Goal: Task Accomplishment & Management: Manage account settings

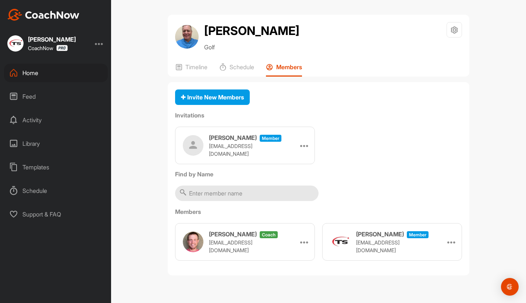
click at [35, 74] on div "Home" at bounding box center [56, 73] width 104 height 18
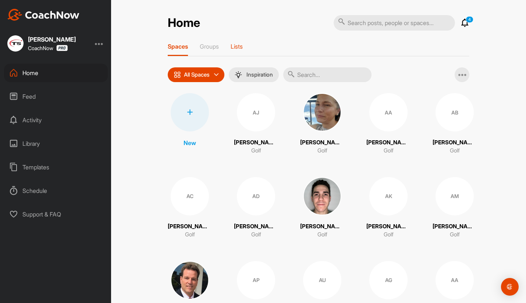
click at [235, 45] on p "Lists" at bounding box center [237, 46] width 12 height 7
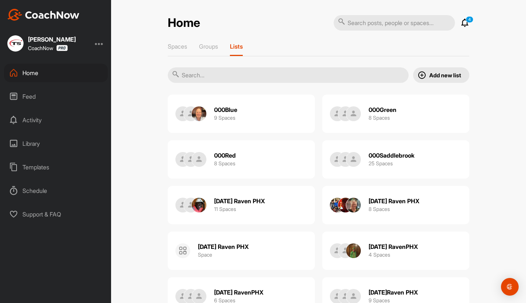
click at [451, 74] on p "Add new list" at bounding box center [445, 75] width 32 height 8
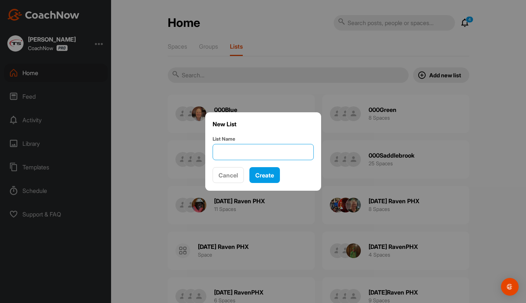
click at [242, 155] on input "List Name" at bounding box center [263, 152] width 101 height 16
type input "[DATE] Tetherow"
click at [273, 175] on span "Create" at bounding box center [264, 174] width 19 height 7
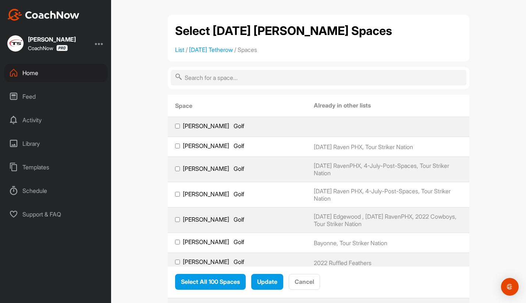
click at [33, 74] on div "Home" at bounding box center [56, 73] width 104 height 18
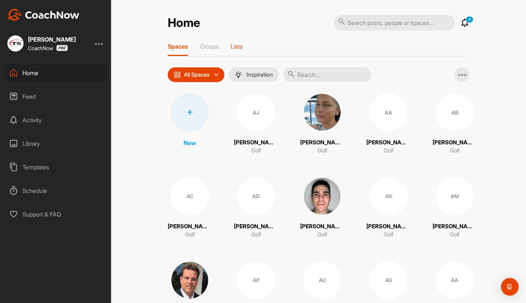
click at [238, 48] on p "Lists" at bounding box center [237, 46] width 12 height 7
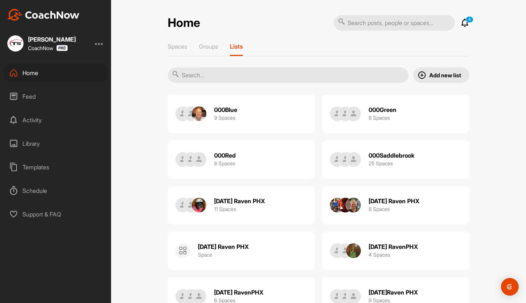
click at [448, 77] on p "Add new list" at bounding box center [445, 75] width 32 height 8
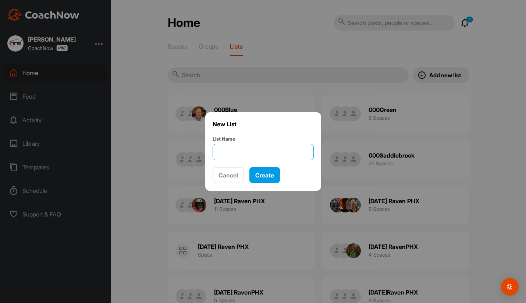
click at [237, 156] on input "List Name" at bounding box center [263, 152] width 101 height 16
type input "[DATE] Tetherow 2"
click at [274, 175] on span "Create" at bounding box center [264, 174] width 19 height 7
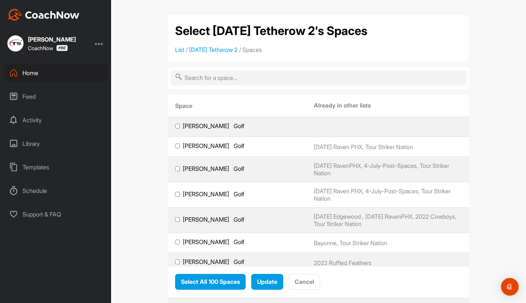
click at [30, 72] on div "Home" at bounding box center [56, 73] width 104 height 18
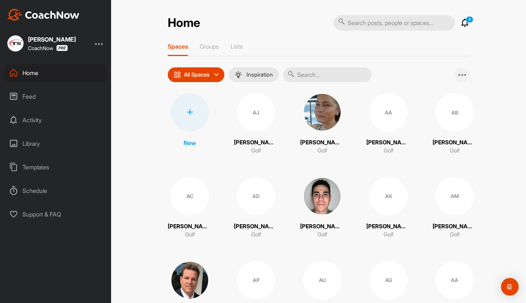
click at [464, 76] on icon at bounding box center [462, 74] width 9 height 9
click at [445, 93] on span "Add Multiple Spaces" at bounding box center [429, 93] width 81 height 19
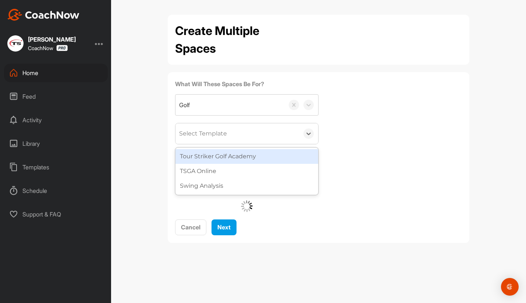
click at [248, 135] on div "Select Template" at bounding box center [237, 133] width 124 height 21
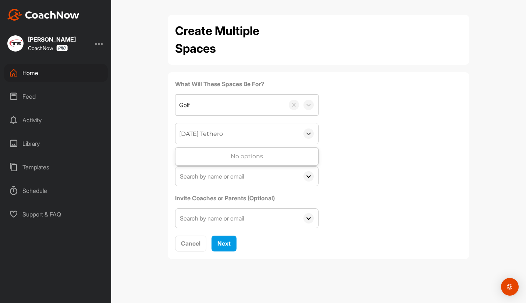
type input "[DATE] Tetherow"
click at [249, 137] on div "[DATE] Tetherow" at bounding box center [237, 133] width 124 height 21
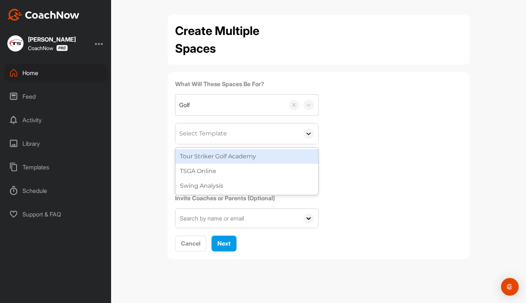
click at [306, 134] on icon at bounding box center [308, 133] width 7 height 7
click at [293, 156] on div "Tour Striker Golf Academy" at bounding box center [246, 156] width 143 height 15
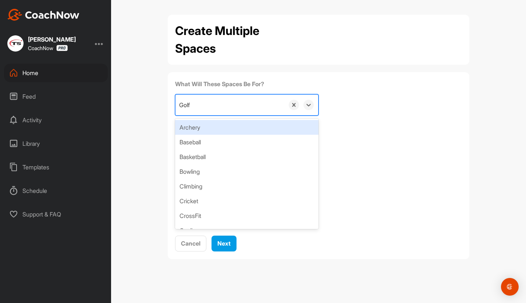
click at [217, 104] on div "Golf" at bounding box center [229, 105] width 109 height 21
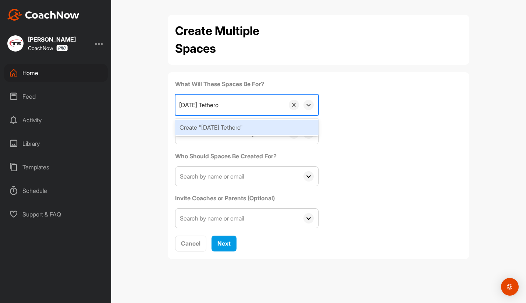
type input "[DATE] Tetherow"
click at [229, 128] on div "Create "2025.08.26 Tetherow"" at bounding box center [246, 127] width 143 height 15
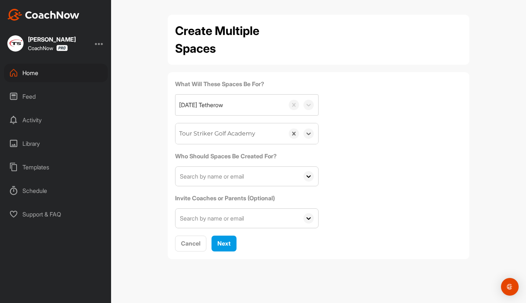
click at [215, 175] on input "text" at bounding box center [237, 176] width 124 height 19
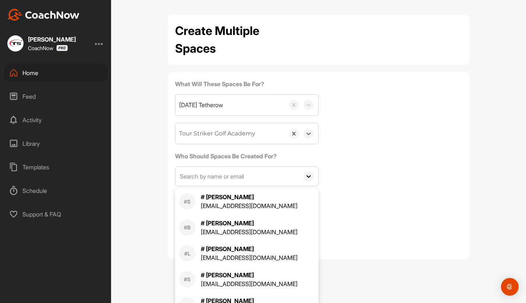
click at [416, 137] on div "What Will These Spaces Be For? 2025.08.26 Tetherow option Tour Striker Golf Aca…" at bounding box center [318, 153] width 287 height 149
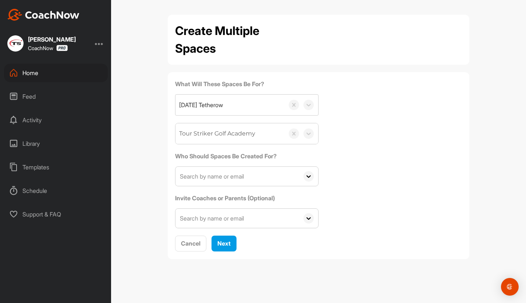
click at [193, 178] on input "text" at bounding box center [237, 176] width 124 height 19
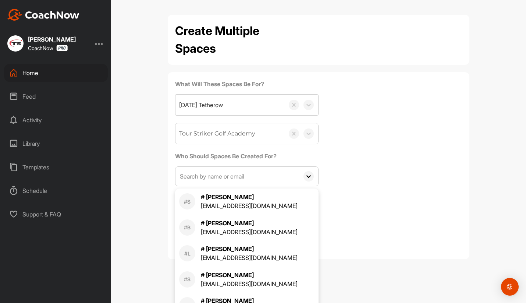
paste input "[PERSON_NAME][EMAIL_ADDRESS][PERSON_NAME][DOMAIN_NAME]"
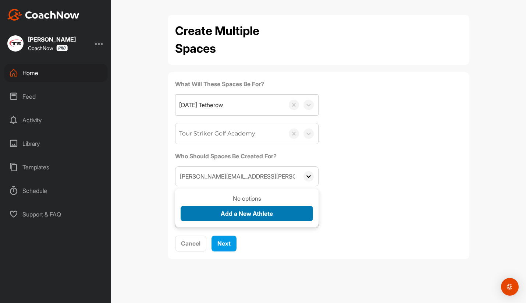
type input "[PERSON_NAME][EMAIL_ADDRESS][PERSON_NAME][DOMAIN_NAME]"
click at [209, 211] on button "Add a New Athlete" at bounding box center [247, 214] width 132 height 16
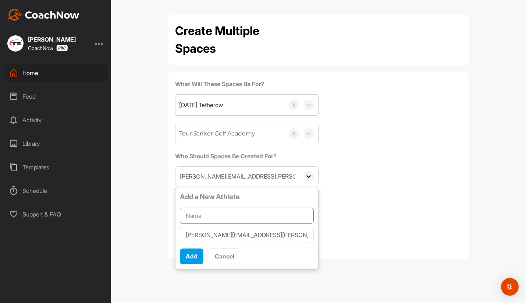
click at [209, 213] on input "text" at bounding box center [247, 215] width 134 height 16
type input "Chuck Hopper"
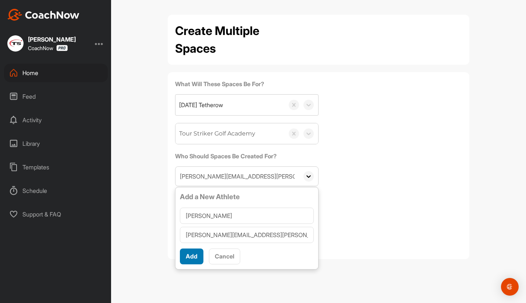
click at [195, 255] on span "Add" at bounding box center [192, 255] width 12 height 7
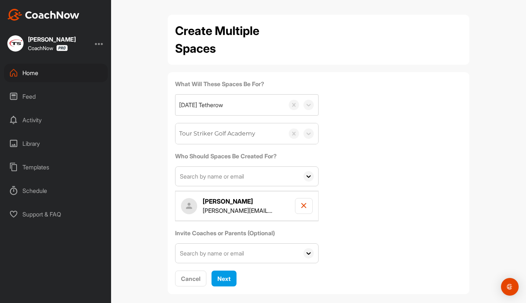
click at [202, 176] on input "text" at bounding box center [237, 176] width 124 height 19
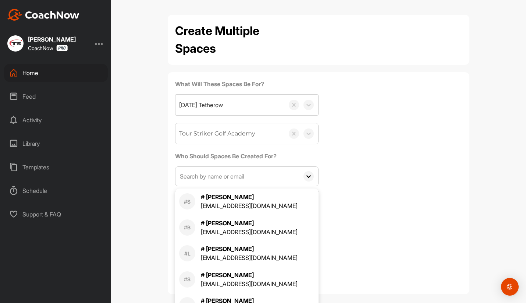
paste input "tony@adlplanning.com"
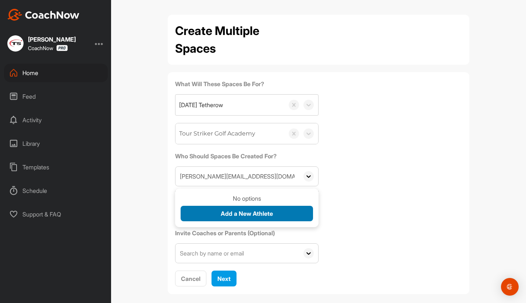
type input "tony@adlplanning.com"
click at [224, 212] on span "Add a New Athlete" at bounding box center [247, 213] width 52 height 7
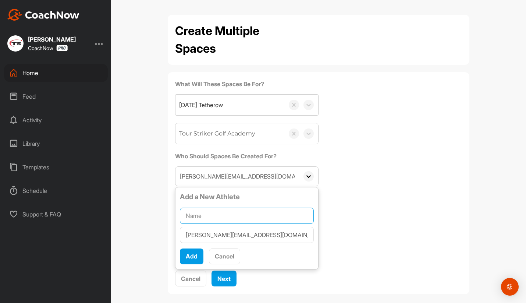
click at [220, 213] on input "text" at bounding box center [247, 215] width 134 height 16
type input "Tony Lawson"
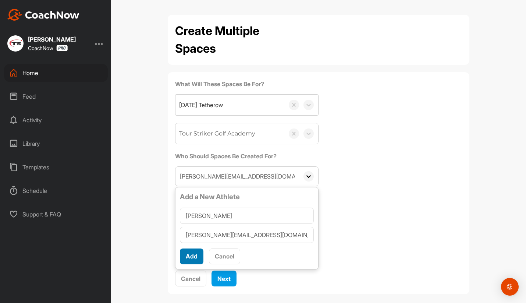
click at [197, 254] on span "Add" at bounding box center [192, 255] width 12 height 7
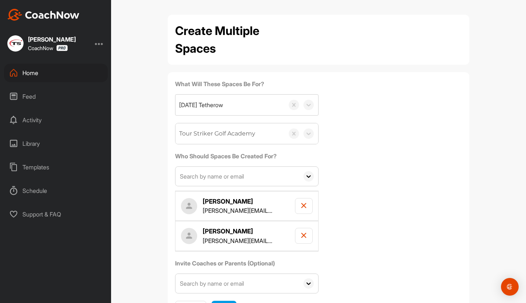
click at [211, 177] on input "text" at bounding box center [237, 176] width 124 height 19
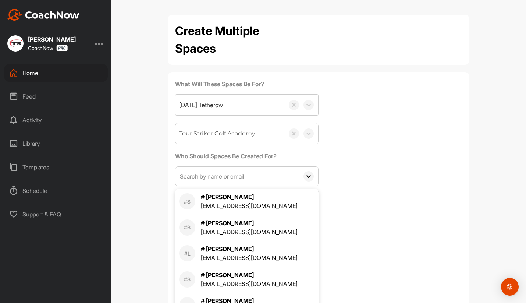
paste input "mfortunato3355@gmail.com"
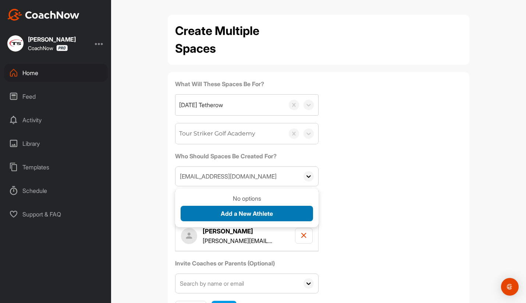
type input "mfortunato3355@gmail.com"
click at [226, 216] on span "Add a New Athlete" at bounding box center [247, 213] width 52 height 7
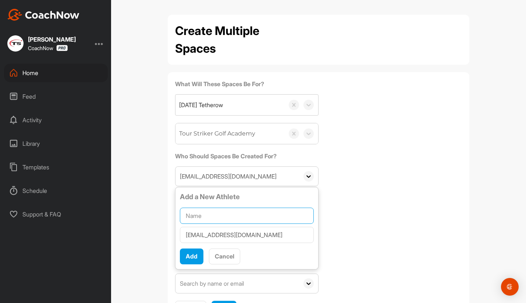
click at [212, 214] on input "text" at bounding box center [247, 215] width 134 height 16
type input "Marco Fortunato"
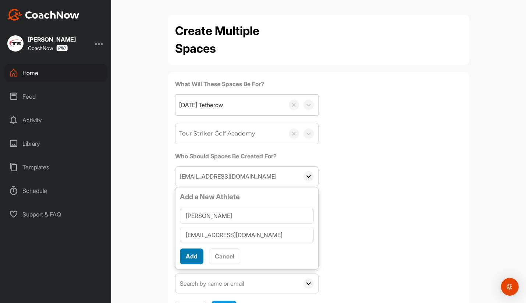
click at [198, 251] on button "Add" at bounding box center [192, 256] width 24 height 16
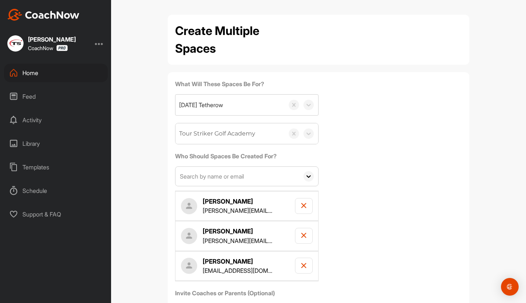
click at [192, 177] on input "text" at bounding box center [237, 176] width 124 height 19
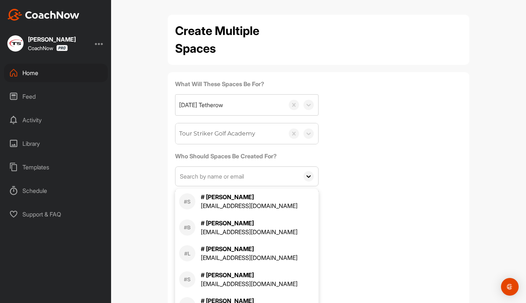
paste input "chris.verville@outlook.com"
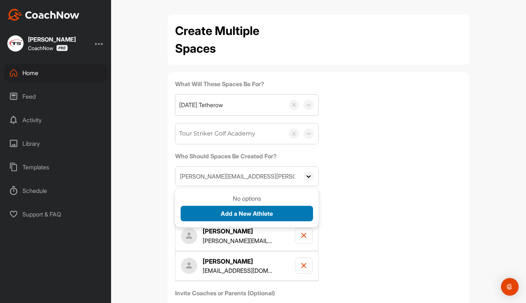
type input "chris.verville@outlook.com"
click at [223, 211] on span "Add a New Athlete" at bounding box center [247, 213] width 52 height 7
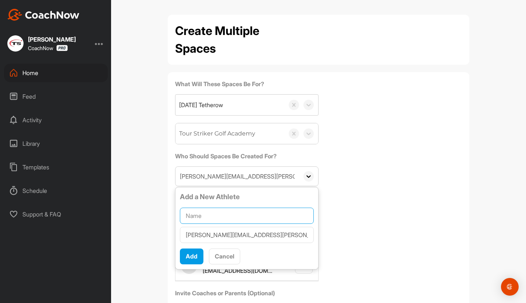
click at [219, 216] on input "text" at bounding box center [247, 215] width 134 height 16
type input "c"
type input "Chris Verville"
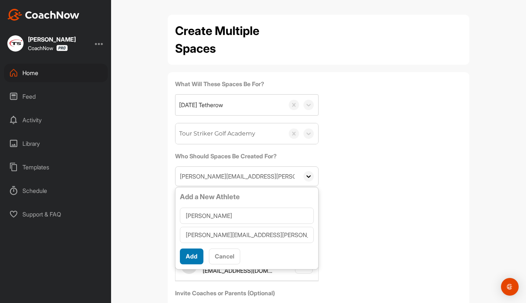
click at [195, 256] on span "Add" at bounding box center [192, 255] width 12 height 7
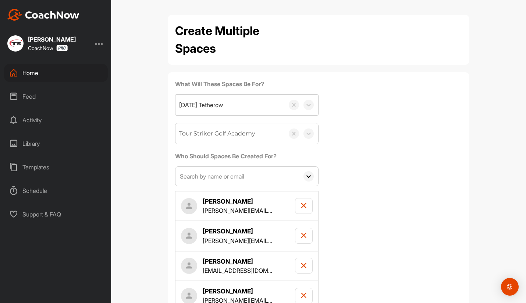
click at [200, 175] on input "text" at bounding box center [237, 176] width 124 height 19
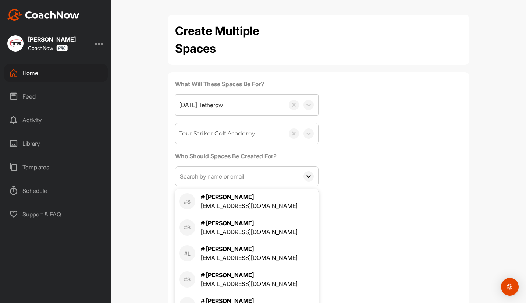
paste input "[EMAIL_ADDRESS][DOMAIN_NAME]"
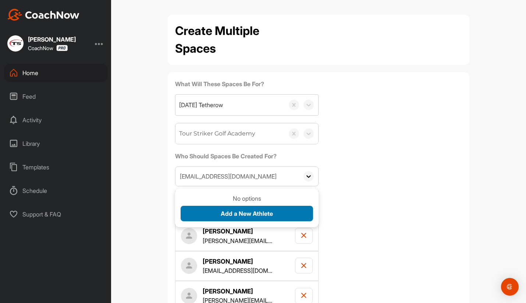
type input "[EMAIL_ADDRESS][DOMAIN_NAME]"
click at [225, 213] on span "Add a New Athlete" at bounding box center [247, 213] width 52 height 7
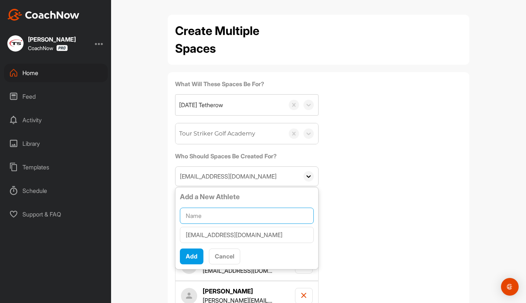
click at [216, 214] on input "text" at bounding box center [247, 215] width 134 height 16
type input "[PERSON_NAME]"
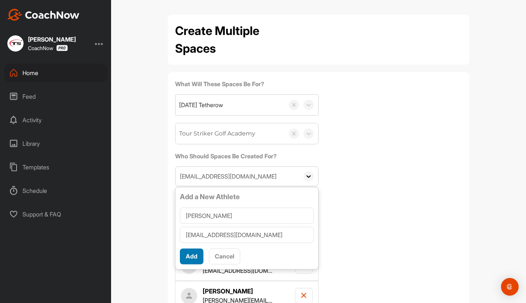
click at [194, 256] on span "Add" at bounding box center [192, 255] width 12 height 7
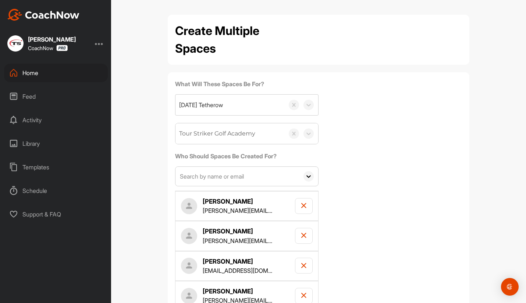
click at [202, 174] on input "text" at bounding box center [237, 176] width 124 height 19
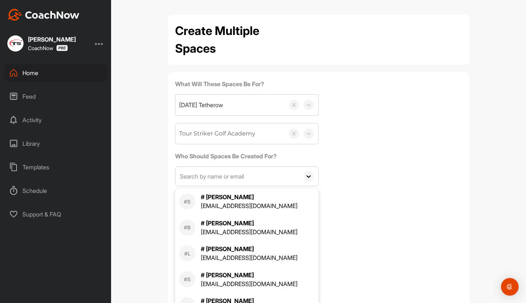
paste input "[PERSON_NAME][EMAIL_ADDRESS][DOMAIN_NAME]"
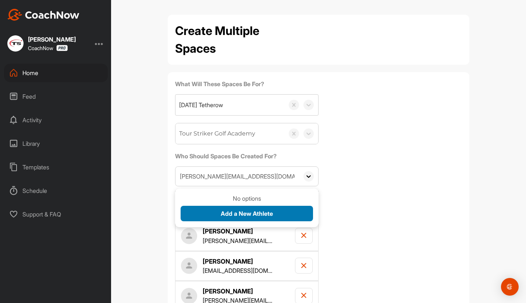
type input "[PERSON_NAME][EMAIL_ADDRESS][DOMAIN_NAME]"
click at [210, 211] on button "Add a New Athlete" at bounding box center [247, 214] width 132 height 16
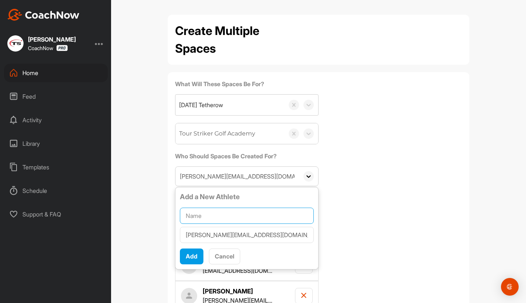
click at [204, 214] on input "text" at bounding box center [247, 215] width 134 height 16
type input "[PERSON_NAME]"
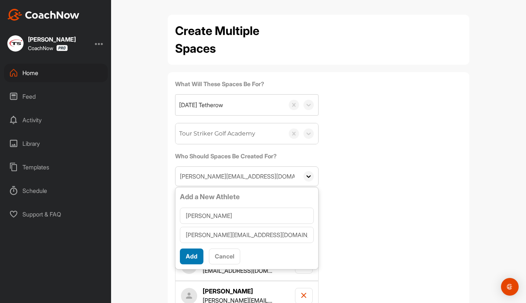
click at [195, 254] on span "Add" at bounding box center [192, 255] width 12 height 7
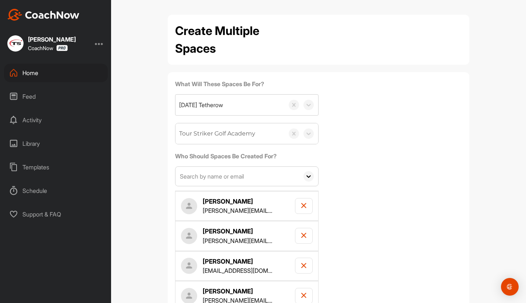
click at [198, 180] on input "text" at bounding box center [237, 176] width 124 height 19
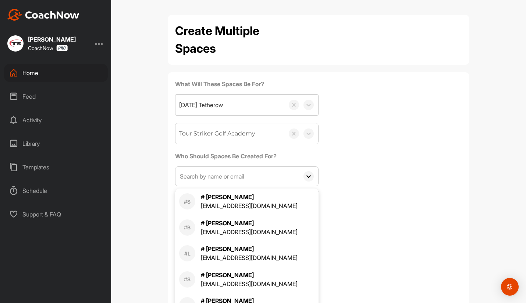
paste input "[EMAIL_ADDRESS][DOMAIN_NAME]"
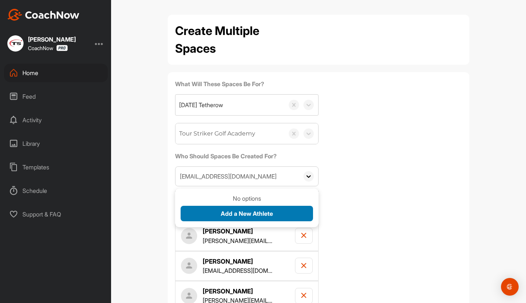
type input "[EMAIL_ADDRESS][DOMAIN_NAME]"
click at [210, 212] on button "Add a New Athlete" at bounding box center [247, 214] width 132 height 16
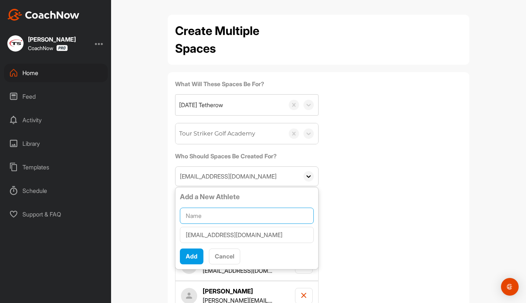
click at [208, 213] on input "text" at bounding box center [247, 215] width 134 height 16
type input "[PERSON_NAME]"
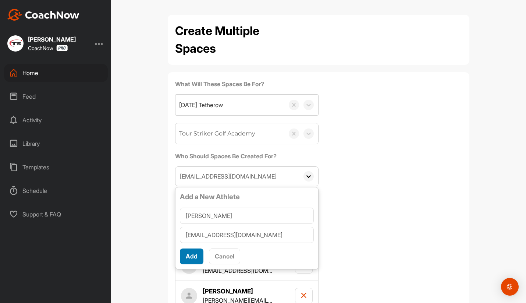
click at [192, 255] on span "Add" at bounding box center [192, 255] width 12 height 7
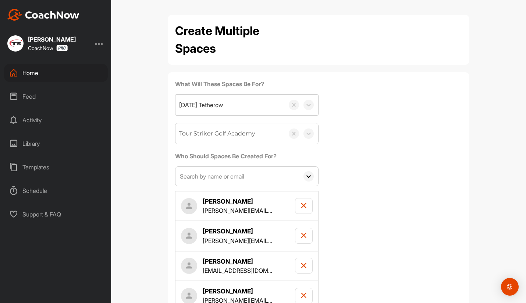
click at [206, 176] on input "text" at bounding box center [237, 176] width 124 height 19
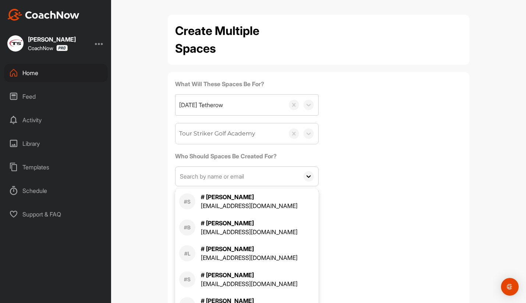
paste input "[EMAIL_ADDRESS][DOMAIN_NAME]"
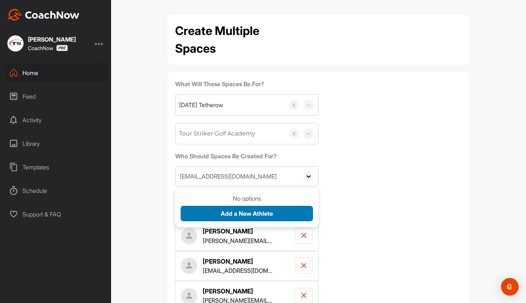
type input "[EMAIL_ADDRESS][DOMAIN_NAME]"
click at [216, 210] on button "Add a New Athlete" at bounding box center [247, 214] width 132 height 16
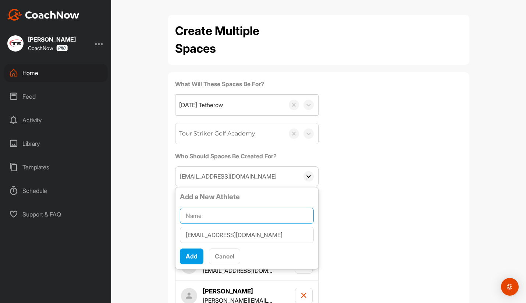
click at [216, 210] on input "text" at bounding box center [247, 215] width 134 height 16
type input "[PERSON_NAME]"
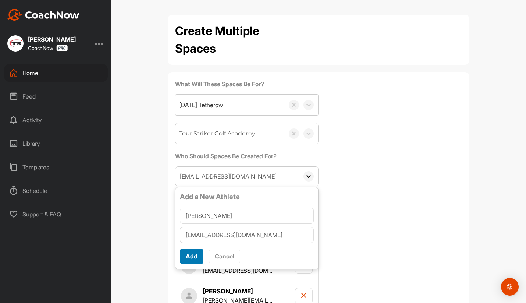
click at [194, 256] on span "Add" at bounding box center [192, 255] width 12 height 7
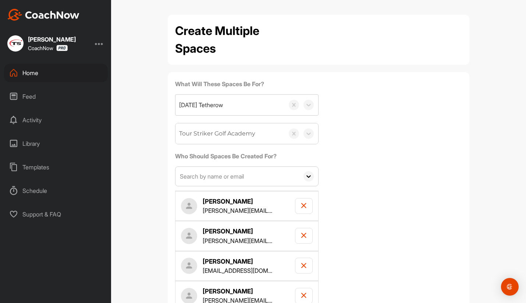
click at [208, 177] on input "text" at bounding box center [237, 176] width 124 height 19
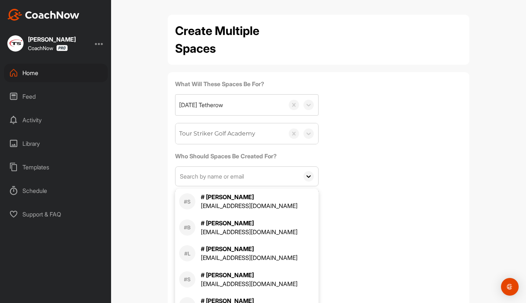
paste input "[PERSON_NAME][EMAIL_ADDRESS][DOMAIN_NAME]"
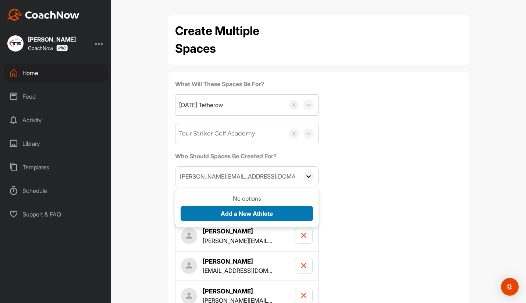
type input "[PERSON_NAME][EMAIL_ADDRESS][DOMAIN_NAME]"
click at [229, 217] on button "Add a New Athlete" at bounding box center [247, 214] width 132 height 16
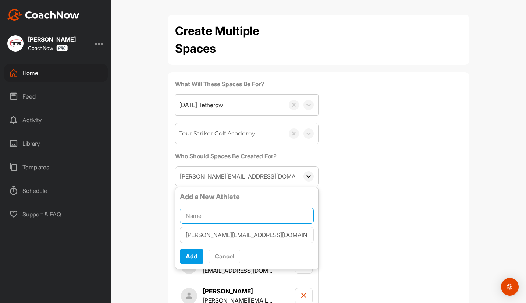
click at [211, 215] on input "text" at bounding box center [247, 215] width 134 height 16
type input "[PERSON_NAME]"
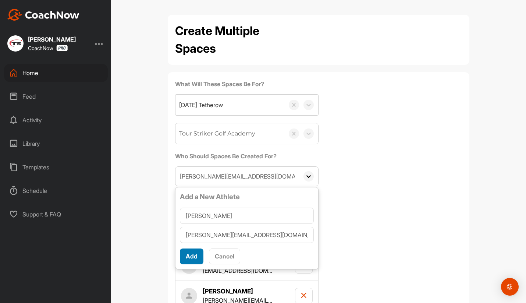
click at [195, 254] on span "Add" at bounding box center [192, 255] width 12 height 7
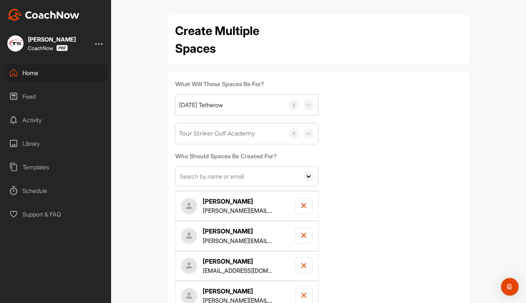
click at [213, 177] on input "text" at bounding box center [237, 176] width 124 height 19
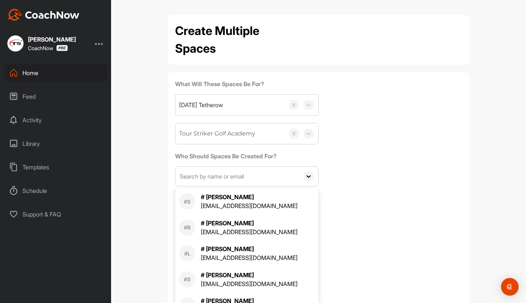
paste input "[EMAIL_ADDRESS][DOMAIN_NAME]"
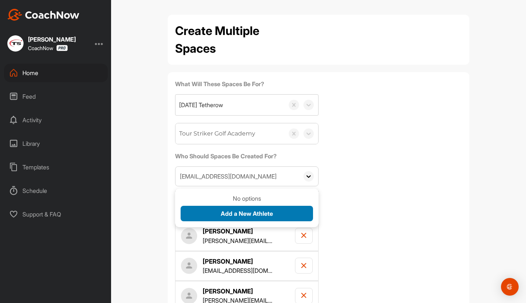
type input "[EMAIL_ADDRESS][DOMAIN_NAME]"
click at [226, 213] on span "Add a New Athlete" at bounding box center [247, 213] width 52 height 7
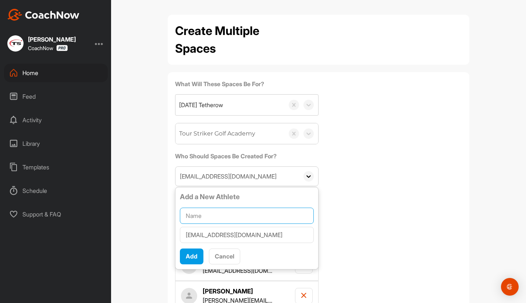
click at [212, 216] on input "text" at bounding box center [247, 215] width 134 height 16
type input "[PERSON_NAME]"
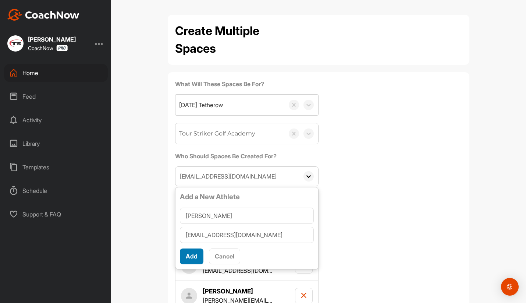
click at [196, 257] on span "Add" at bounding box center [192, 255] width 12 height 7
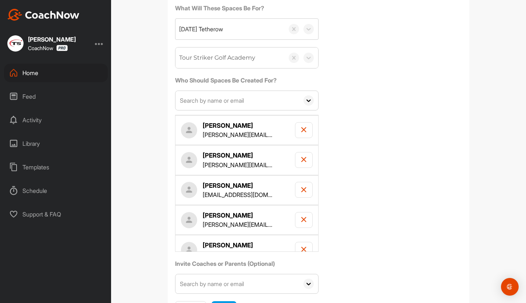
scroll to position [114, 0]
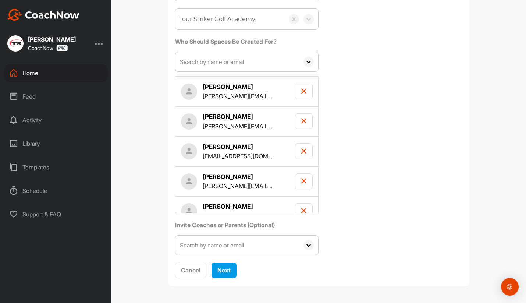
click at [215, 245] on input "text" at bounding box center [237, 244] width 124 height 19
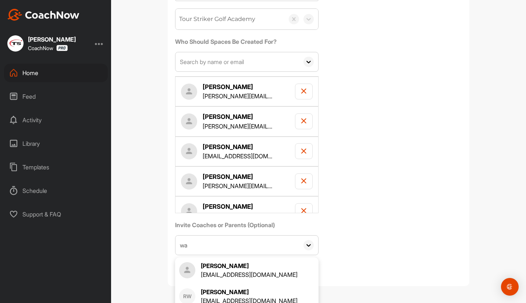
type input "w"
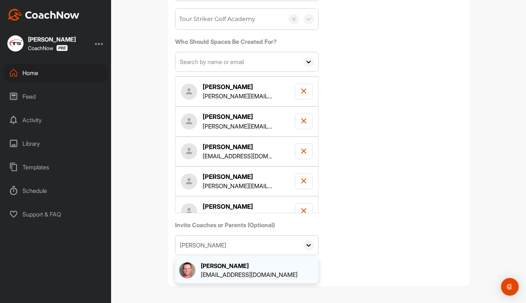
type input "[PERSON_NAME]"
click at [227, 270] on div "[EMAIL_ADDRESS][DOMAIN_NAME]" at bounding box center [249, 274] width 97 height 9
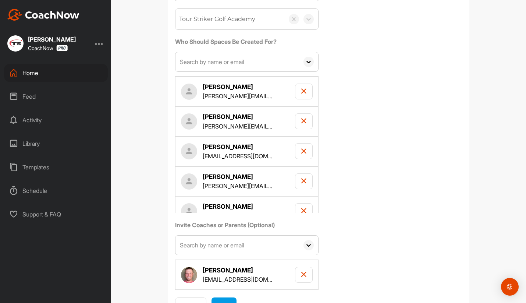
click at [206, 251] on input "text" at bounding box center [237, 244] width 124 height 19
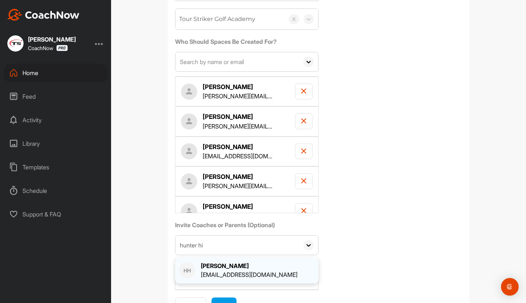
type input "hunter hi"
click at [222, 266] on div "[PERSON_NAME]" at bounding box center [249, 265] width 97 height 9
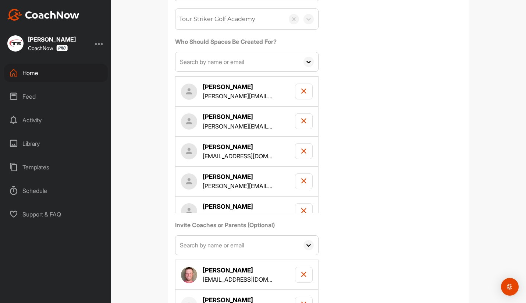
click at [373, 236] on div "What Will These Spaces Be For? [DATE] Tetherow Tour Striker Golf Academy Who Sh…" at bounding box center [318, 142] width 287 height 355
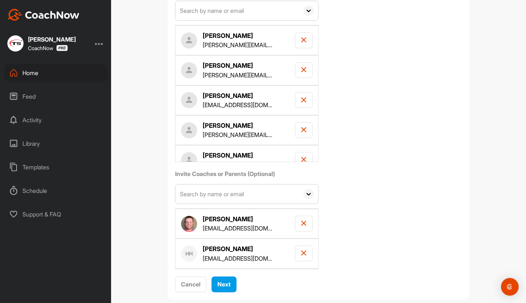
scroll to position [179, 0]
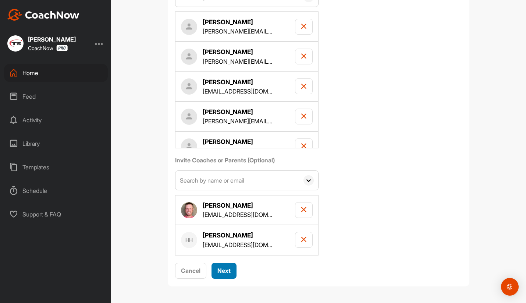
click at [231, 269] on span "Next" at bounding box center [223, 270] width 13 height 7
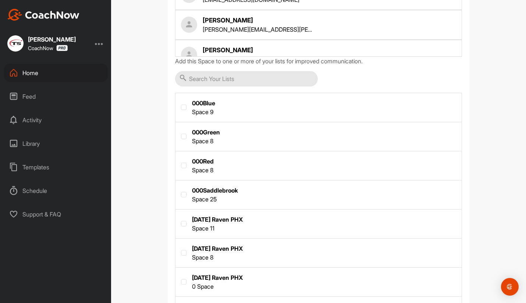
scroll to position [178, 0]
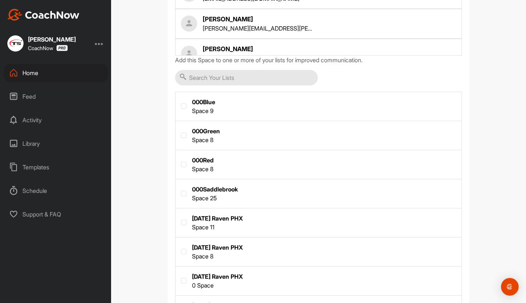
click at [223, 76] on input "text" at bounding box center [246, 77] width 143 height 15
type input "[DATE]"
click at [184, 136] on label at bounding box center [184, 135] width 6 height 6
click at [181, 133] on input "checkbox" at bounding box center [181, 132] width 0 height 0
checkbox input "true"
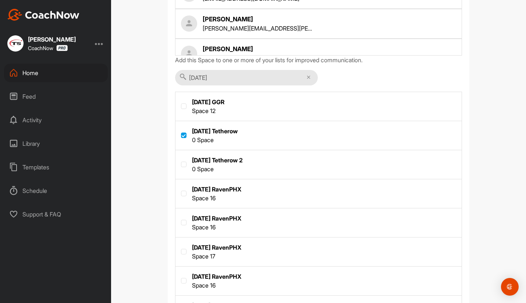
drag, startPoint x: 218, startPoint y: 77, endPoint x: 188, endPoint y: 78, distance: 30.2
click at [188, 78] on input "[DATE]" at bounding box center [246, 77] width 143 height 15
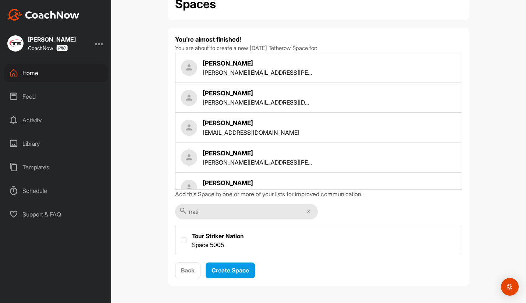
scroll to position [44, 0]
type input "nation"
click at [185, 243] on div at bounding box center [184, 241] width 6 height 7
click at [183, 241] on label at bounding box center [184, 241] width 6 height 6
click at [181, 238] on input "checkbox" at bounding box center [181, 238] width 0 height 0
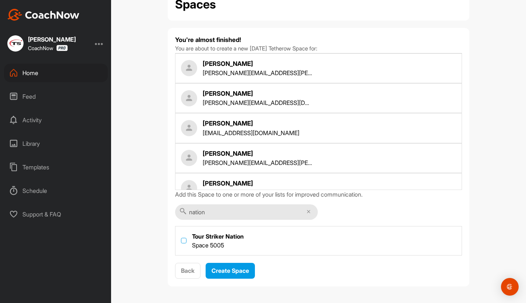
checkbox input "true"
click at [231, 272] on span "Create Space" at bounding box center [231, 270] width 38 height 7
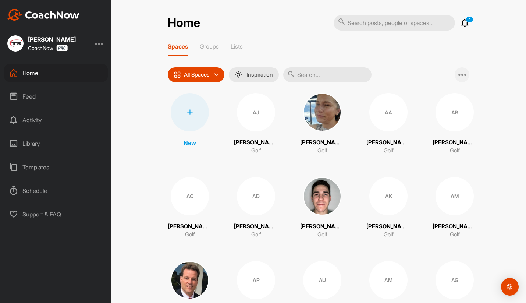
click at [465, 75] on icon at bounding box center [462, 74] width 9 height 9
click at [442, 92] on span "Add Multiple Spaces" at bounding box center [429, 93] width 81 height 19
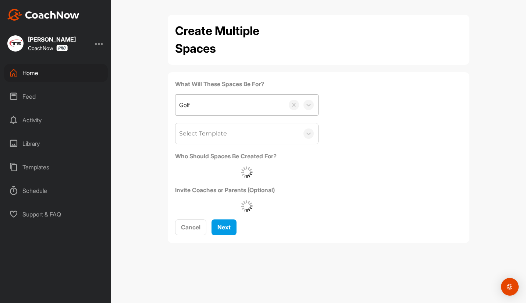
click at [237, 108] on div "Golf" at bounding box center [229, 105] width 109 height 21
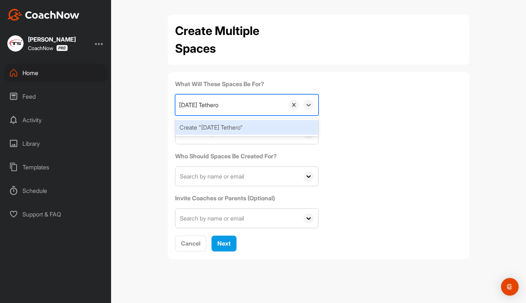
type input "[DATE] Tetherow"
click at [213, 131] on div "Create "[DATE] Tetherow"" at bounding box center [246, 127] width 143 height 15
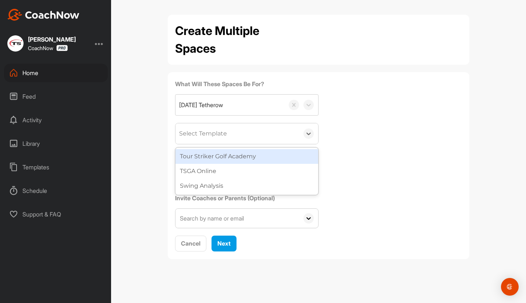
click at [209, 134] on div "Select Template" at bounding box center [203, 133] width 48 height 9
click at [220, 156] on div "Tour Striker Golf Academy" at bounding box center [246, 156] width 143 height 15
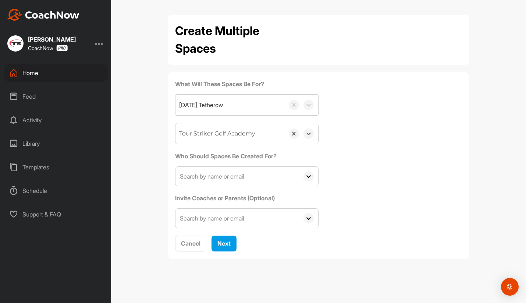
click at [218, 180] on input "text" at bounding box center [237, 176] width 124 height 19
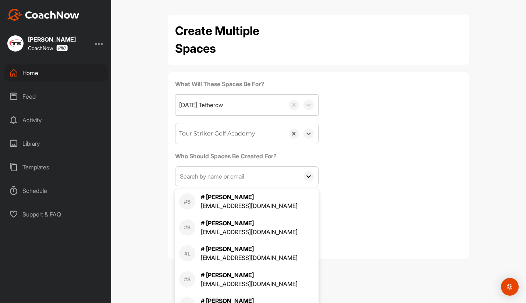
click at [412, 154] on div "What Will These Spaces Be For? 2025.08.28 Tetherow option Tour Striker Golf Aca…" at bounding box center [318, 153] width 287 height 149
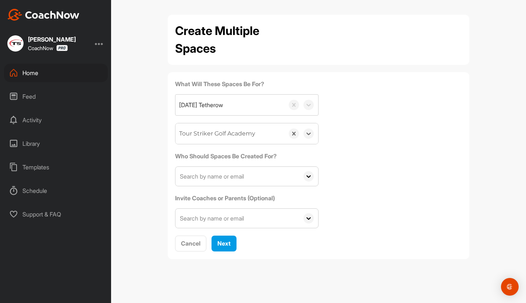
click at [227, 177] on input "text" at bounding box center [237, 176] width 124 height 19
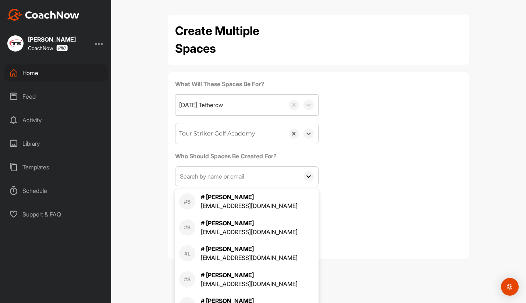
paste input "[PERSON_NAME][EMAIL_ADDRESS][DOMAIN_NAME]"
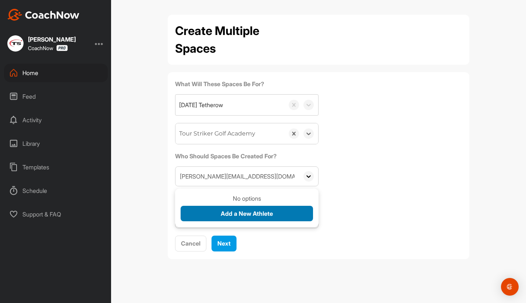
type input "[PERSON_NAME][EMAIL_ADDRESS][DOMAIN_NAME]"
click at [238, 212] on span "Add a New Athlete" at bounding box center [247, 213] width 52 height 7
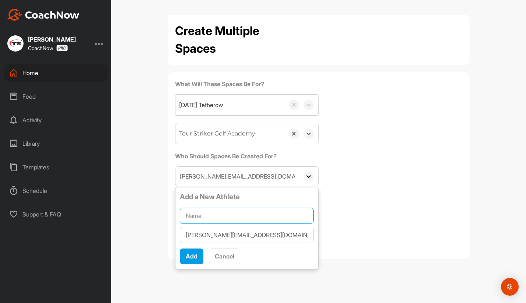
click at [235, 213] on input "text" at bounding box center [247, 215] width 134 height 16
type input "[PERSON_NAME]"
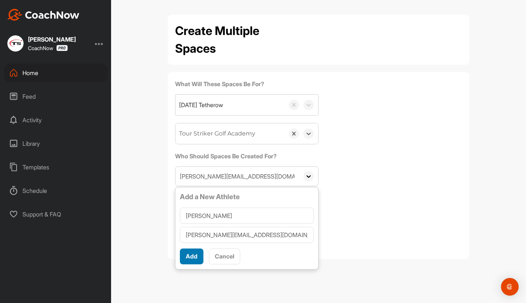
click at [192, 255] on span "Add" at bounding box center [192, 255] width 12 height 7
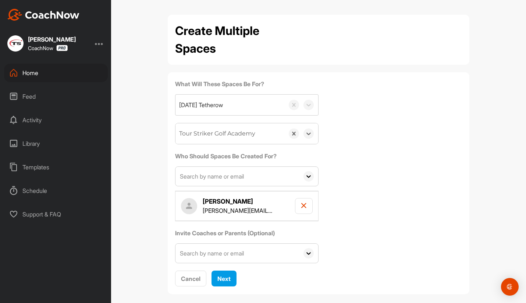
click at [203, 180] on input "text" at bounding box center [237, 176] width 124 height 19
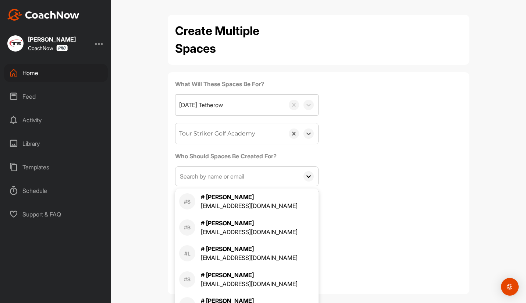
paste input "[EMAIL_ADDRESS][DOMAIN_NAME]"
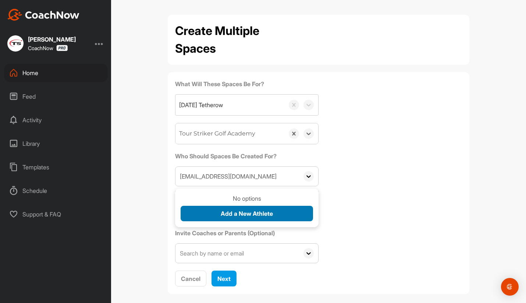
type input "[EMAIL_ADDRESS][DOMAIN_NAME]"
click at [216, 213] on button "Add a New Athlete" at bounding box center [247, 214] width 132 height 16
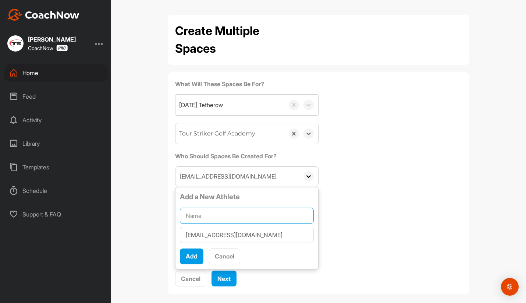
click at [211, 214] on input "text" at bounding box center [247, 215] width 134 height 16
type input "[PERSON_NAME]"
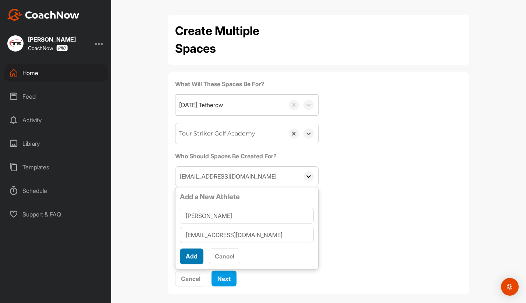
click at [199, 255] on button "Add" at bounding box center [192, 256] width 24 height 16
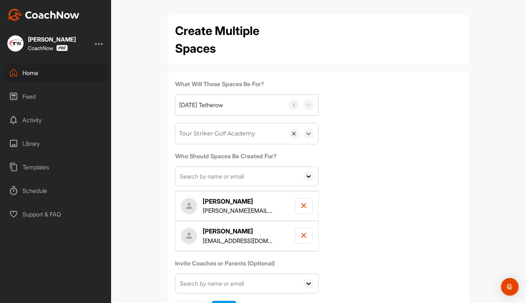
click at [200, 180] on input "text" at bounding box center [237, 176] width 124 height 19
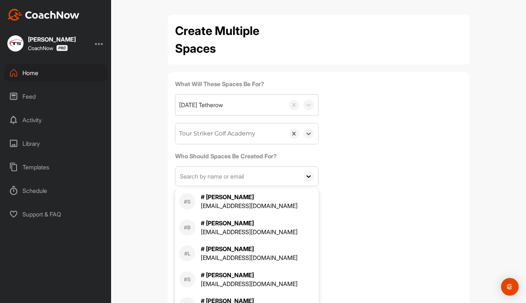
paste input "[EMAIL_ADDRESS][PERSON_NAME][DOMAIN_NAME]"
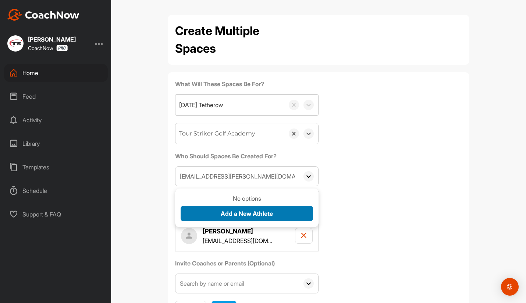
type input "[EMAIL_ADDRESS][PERSON_NAME][DOMAIN_NAME]"
click at [228, 216] on span "Add a New Athlete" at bounding box center [247, 213] width 52 height 7
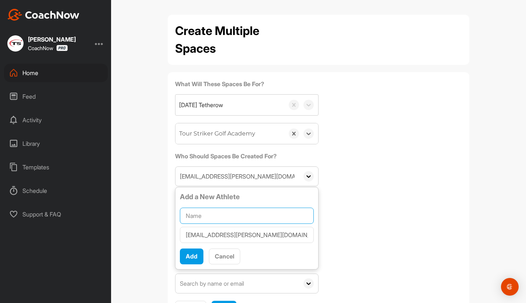
click at [221, 217] on input "text" at bounding box center [247, 215] width 134 height 16
type input "[PERSON_NAME]"
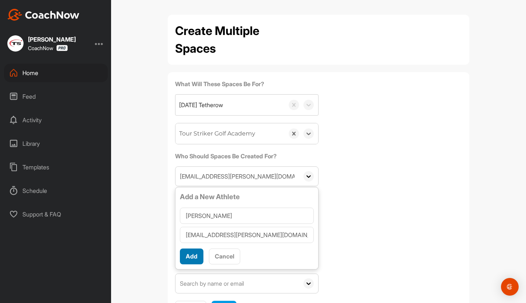
click at [195, 256] on span "Add" at bounding box center [192, 255] width 12 height 7
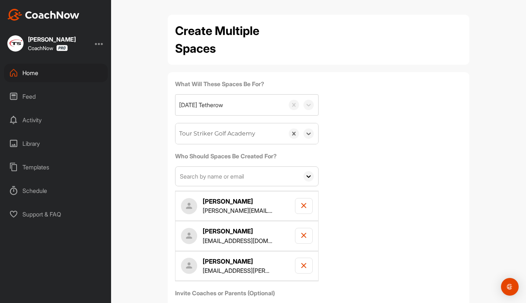
click at [191, 177] on input "text" at bounding box center [237, 176] width 124 height 19
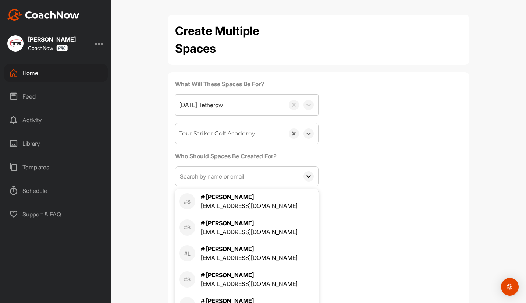
paste input "[EMAIL_ADDRESS][DOMAIN_NAME]"
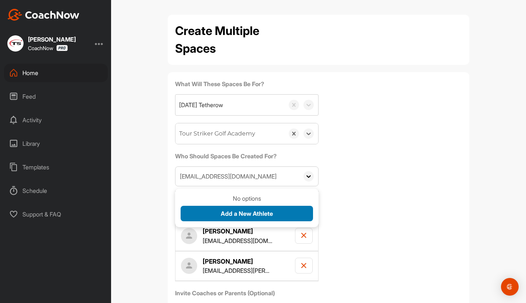
type input "[EMAIL_ADDRESS][DOMAIN_NAME]"
click at [210, 212] on button "Add a New Athlete" at bounding box center [247, 214] width 132 height 16
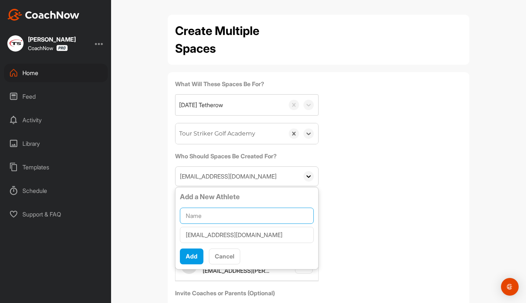
click at [211, 214] on input "text" at bounding box center [247, 215] width 134 height 16
type input "[PERSON_NAME]"
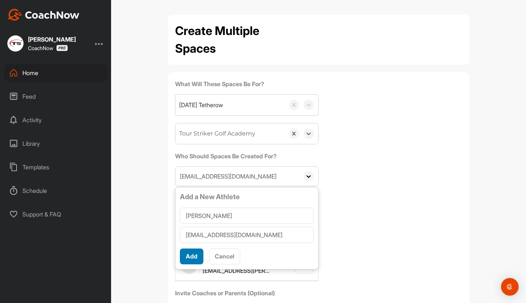
click at [194, 256] on span "Add" at bounding box center [192, 255] width 12 height 7
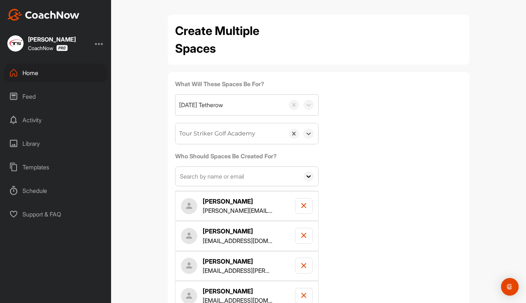
click at [200, 177] on input "text" at bounding box center [237, 176] width 124 height 19
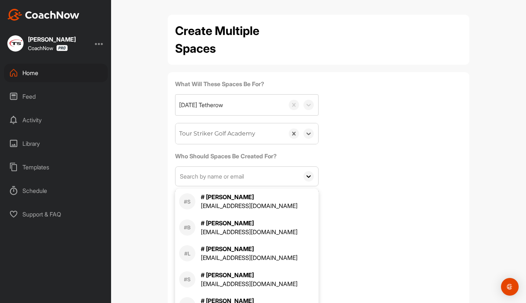
paste input "dafink1@hotmail.com"
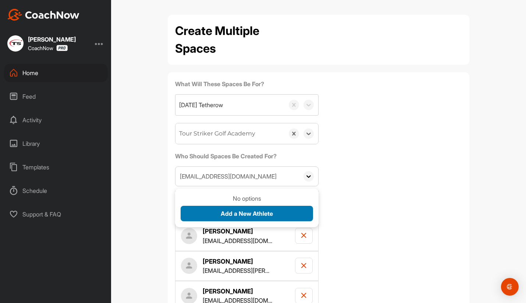
type input "dafink1@hotmail.com"
click at [216, 212] on button "Add a New Athlete" at bounding box center [247, 214] width 132 height 16
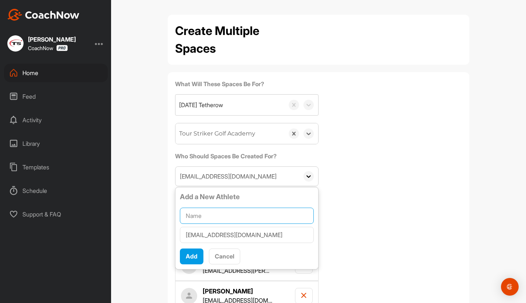
click at [217, 216] on input "text" at bounding box center [247, 215] width 134 height 16
type input "David Finkelstein"
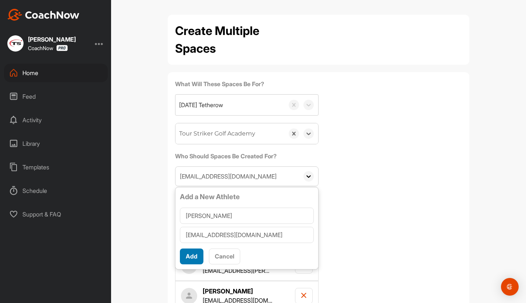
click at [194, 259] on span "Add" at bounding box center [192, 255] width 12 height 7
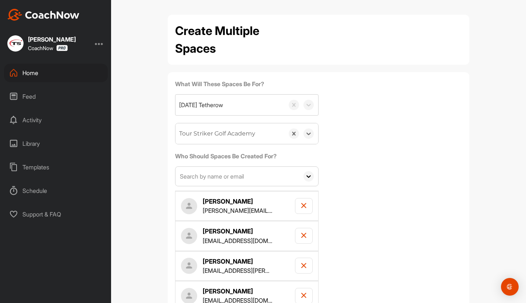
click at [203, 176] on input "text" at bounding box center [237, 176] width 124 height 19
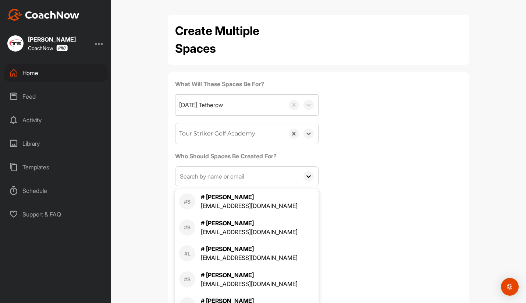
paste input "adrianaoc17@hotmail.com"
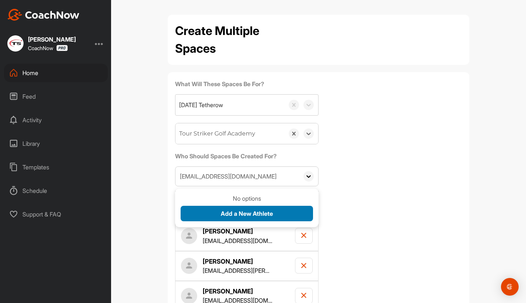
type input "adrianaoc17@hotmail.com"
click at [212, 215] on button "Add a New Athlete" at bounding box center [247, 214] width 132 height 16
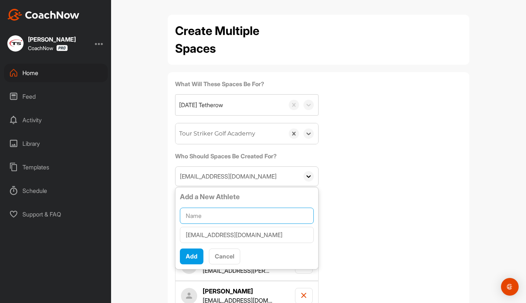
click at [205, 218] on input "text" at bounding box center [247, 215] width 134 height 16
type input "Adriana Finkelstein"
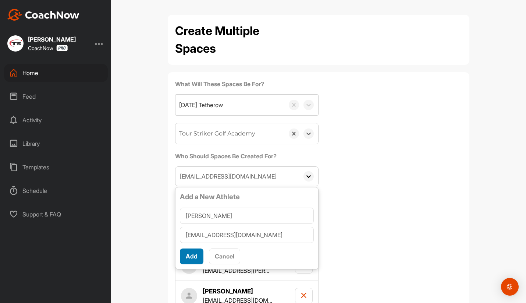
click at [194, 253] on span "Add" at bounding box center [192, 255] width 12 height 7
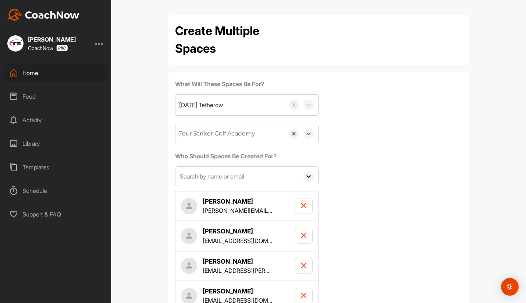
click at [197, 176] on input "text" at bounding box center [237, 176] width 124 height 19
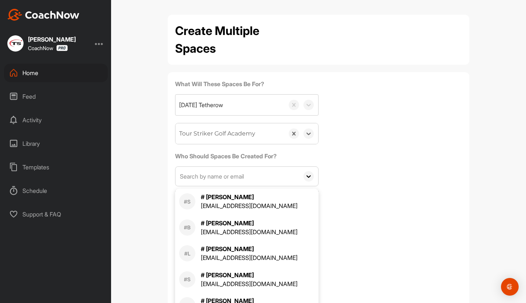
paste input "Ferriter.michael@gmail.com"
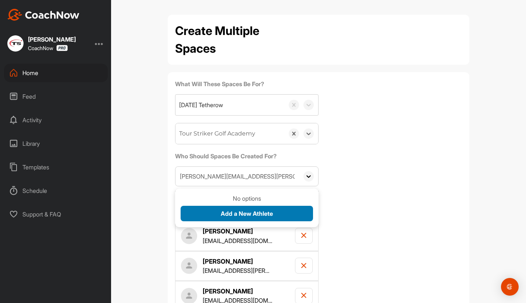
type input "Ferriter.michael@gmail.com"
click at [209, 216] on button "Add a New Athlete" at bounding box center [247, 214] width 132 height 16
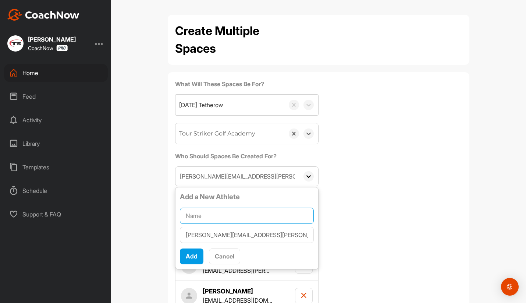
click at [204, 216] on input "text" at bounding box center [247, 215] width 134 height 16
type input "[PERSON_NAME]"
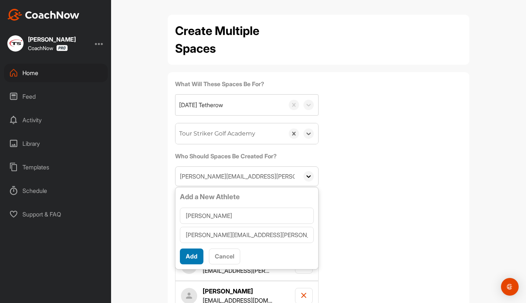
click at [192, 258] on span "Add" at bounding box center [192, 255] width 12 height 7
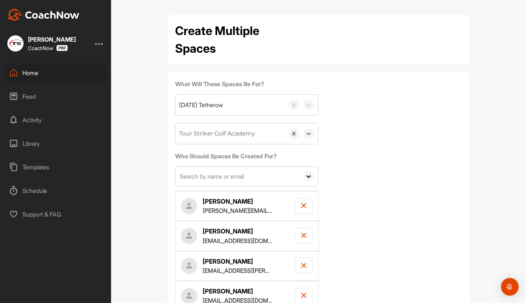
click at [200, 179] on input "text" at bounding box center [237, 176] width 124 height 19
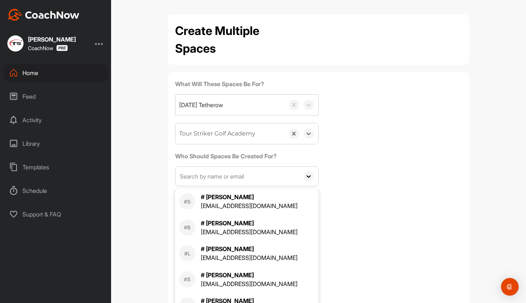
paste input "[EMAIL_ADDRESS][DOMAIN_NAME]"
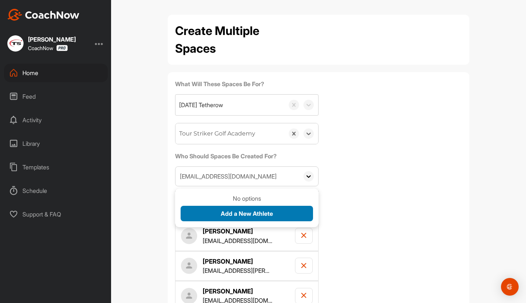
type input "[EMAIL_ADDRESS][DOMAIN_NAME]"
click at [207, 212] on button "Add a New Athlete" at bounding box center [247, 214] width 132 height 16
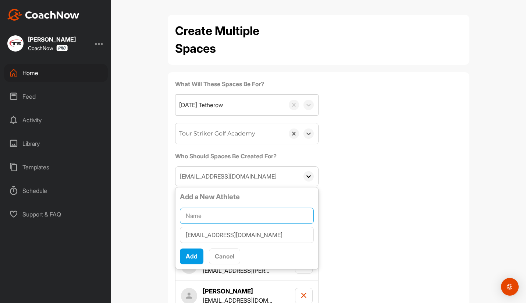
click at [208, 214] on input "text" at bounding box center [247, 215] width 134 height 16
type input "[PERSON_NAME]"
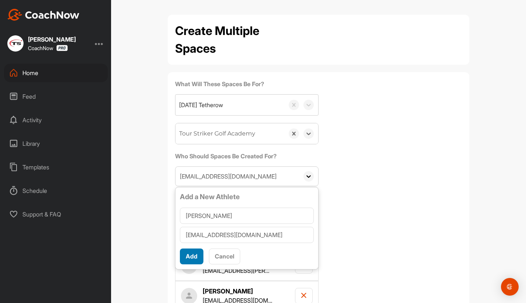
click at [196, 251] on button "Add" at bounding box center [192, 256] width 24 height 16
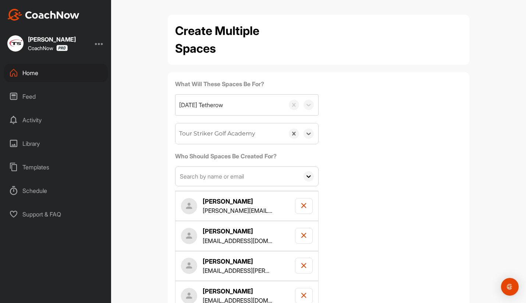
click at [194, 174] on input "text" at bounding box center [237, 176] width 124 height 19
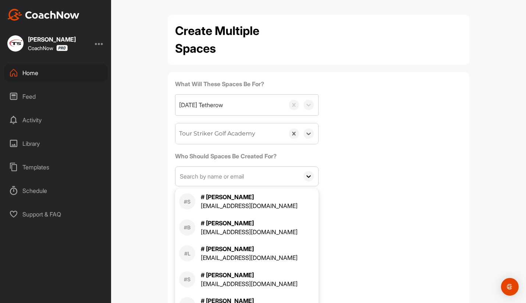
paste input "[EMAIL_ADDRESS][DOMAIN_NAME]"
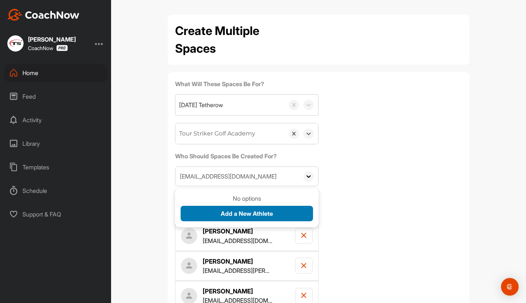
type input "[EMAIL_ADDRESS][DOMAIN_NAME]"
click at [211, 212] on button "Add a New Athlete" at bounding box center [247, 214] width 132 height 16
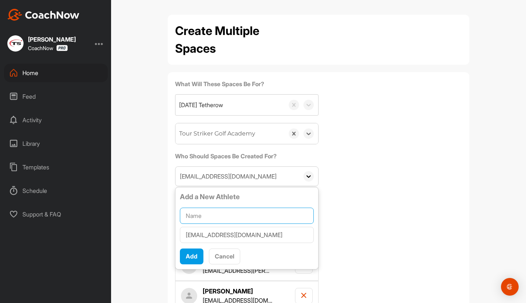
click at [208, 216] on input "text" at bounding box center [247, 215] width 134 height 16
type input "[PERSON_NAME]"
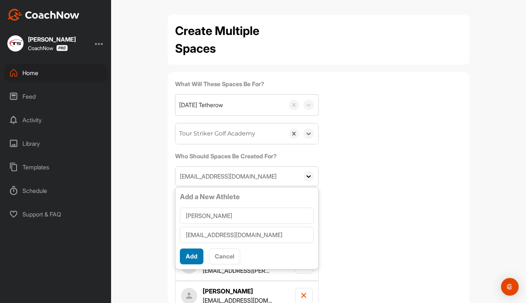
click at [197, 258] on span "Add" at bounding box center [192, 255] width 12 height 7
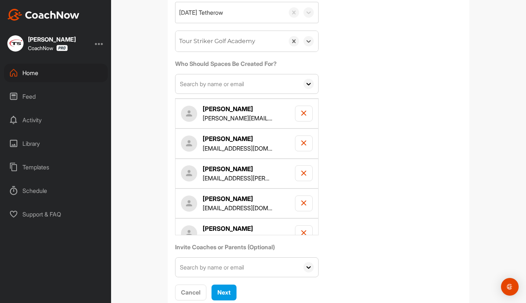
scroll to position [114, 0]
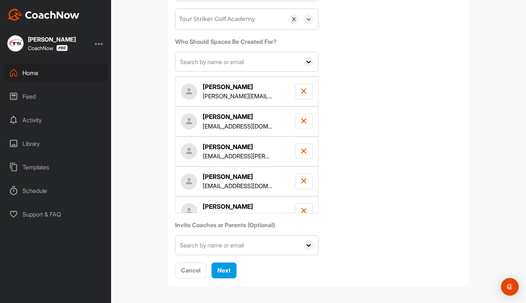
click at [247, 247] on input "text" at bounding box center [237, 244] width 124 height 19
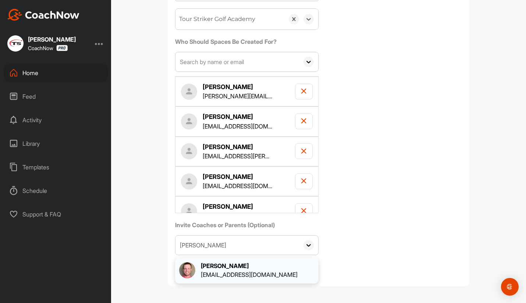
type input "jim wald"
click at [264, 276] on div "jwaldron14@gmail.com" at bounding box center [249, 274] width 97 height 9
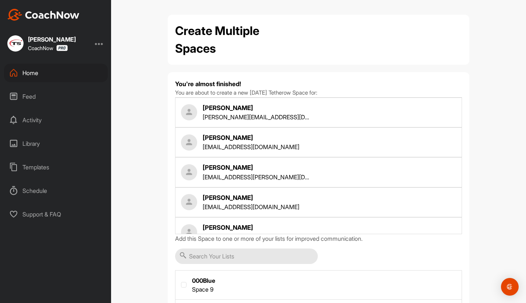
click at [221, 257] on input "text" at bounding box center [246, 255] width 143 height 15
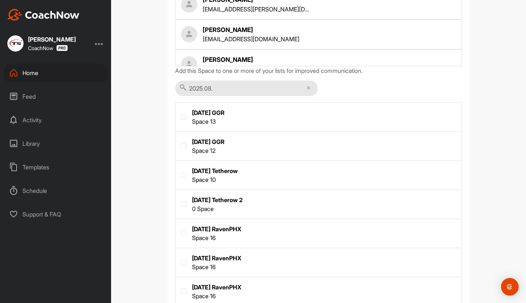
scroll to position [170, 0]
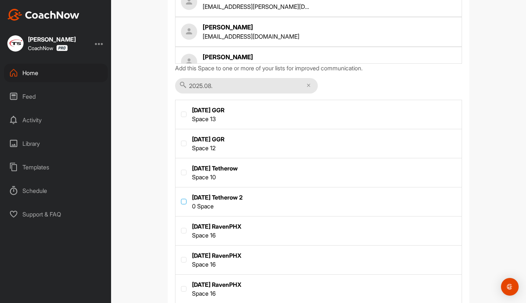
type input "2025.08."
click at [184, 203] on label at bounding box center [184, 202] width 6 height 6
click at [181, 199] on input "checkbox" at bounding box center [181, 199] width 0 height 0
checkbox input "true"
click at [219, 84] on input "2025.08." at bounding box center [246, 85] width 143 height 15
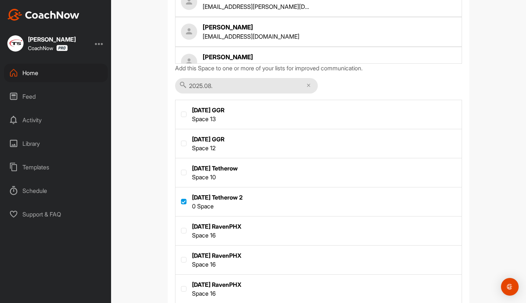
drag, startPoint x: 219, startPoint y: 85, endPoint x: 189, endPoint y: 86, distance: 29.8
click at [189, 86] on input "2025.08." at bounding box center [246, 85] width 143 height 15
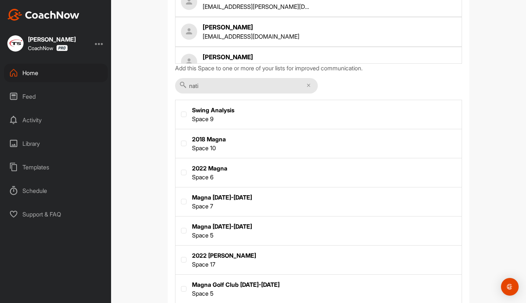
scroll to position [44, 0]
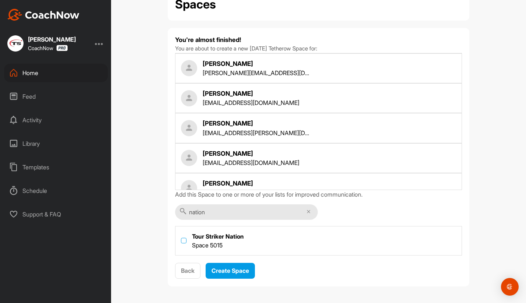
type input "nation"
click at [185, 241] on label at bounding box center [184, 241] width 6 height 6
click at [181, 238] on input "checkbox" at bounding box center [181, 238] width 0 height 0
checkbox input "true"
click at [234, 275] on button "Create Space" at bounding box center [230, 271] width 49 height 16
